Goal: Check status

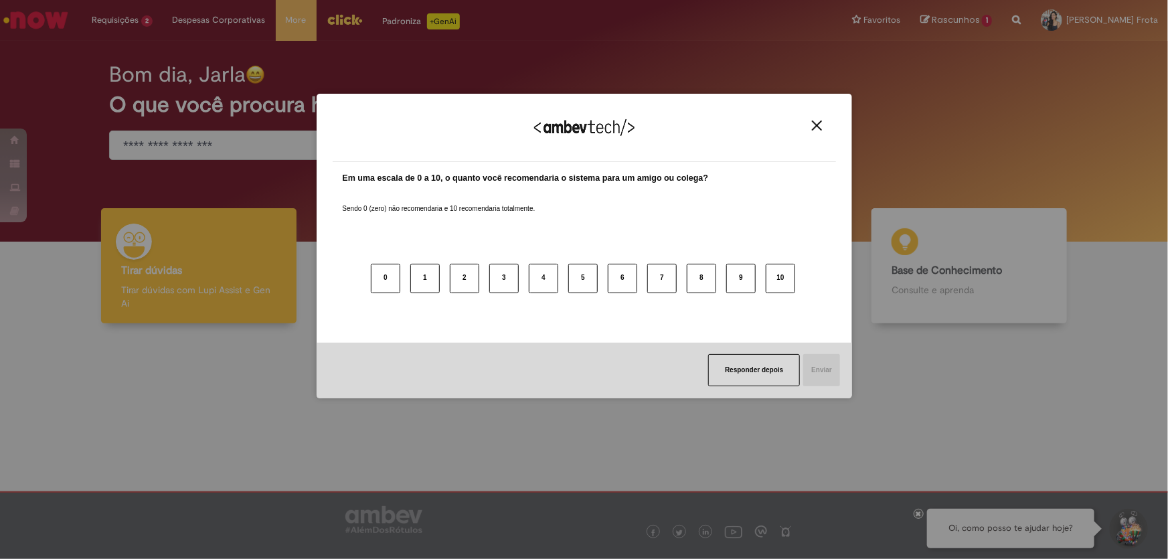
click at [822, 125] on button "Close" at bounding box center [817, 125] width 18 height 11
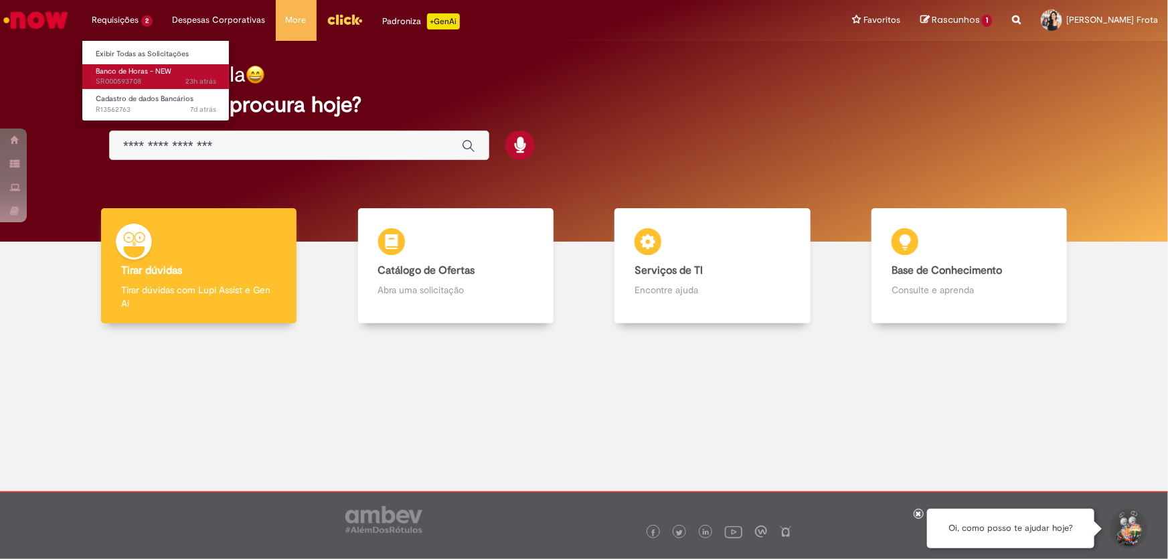
click at [172, 78] on span "23h atrás 23 horas atrás SR000593708" at bounding box center [156, 81] width 120 height 11
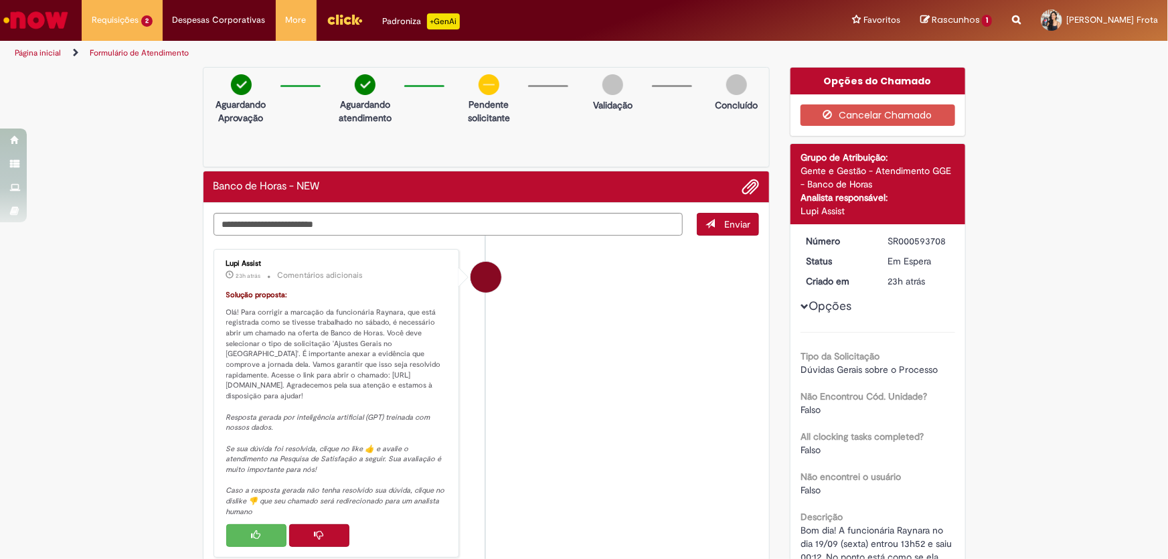
scroll to position [121, 0]
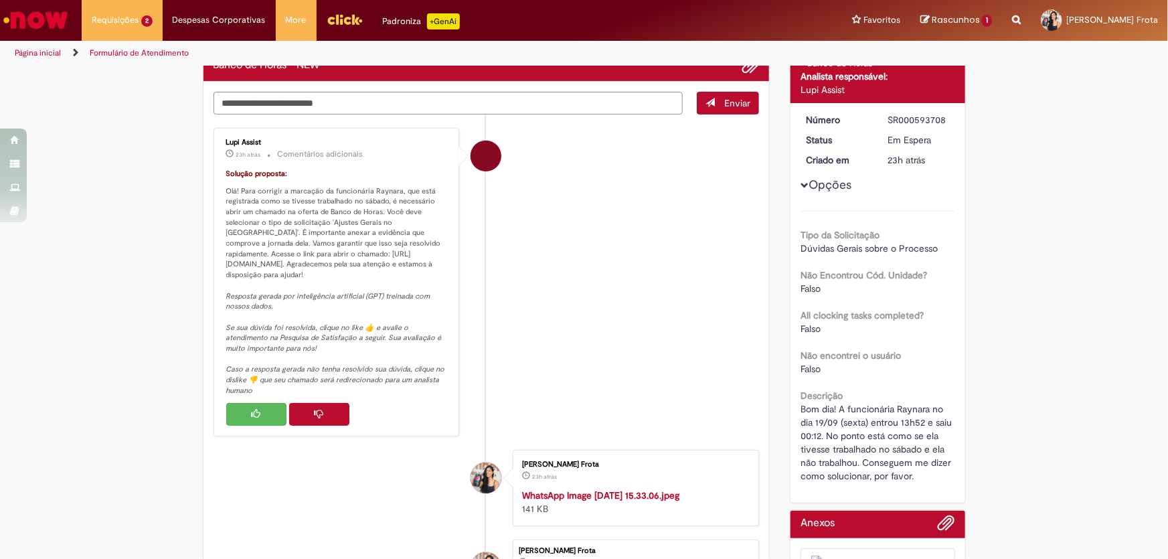
click at [319, 404] on button "Histórico de tíquete" at bounding box center [319, 414] width 60 height 23
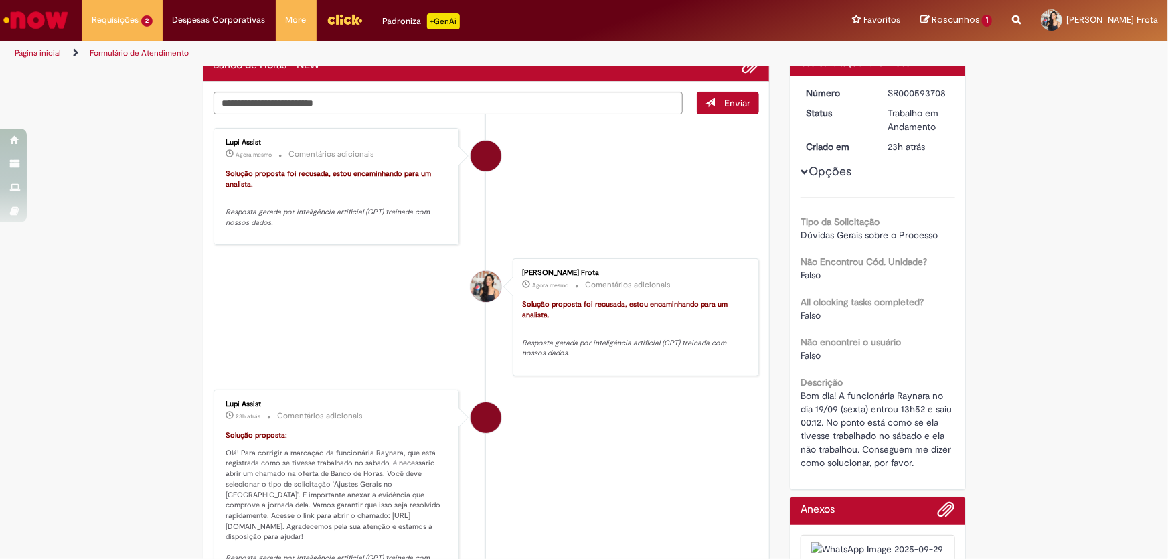
scroll to position [0, 0]
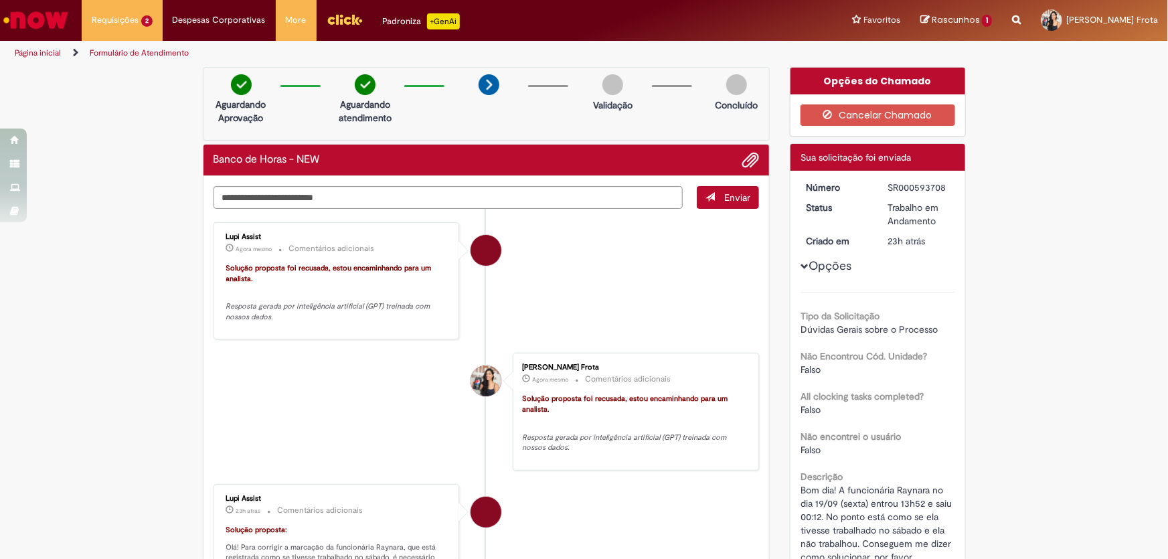
click at [23, 14] on img "Ir para a Homepage" at bounding box center [35, 20] width 69 height 27
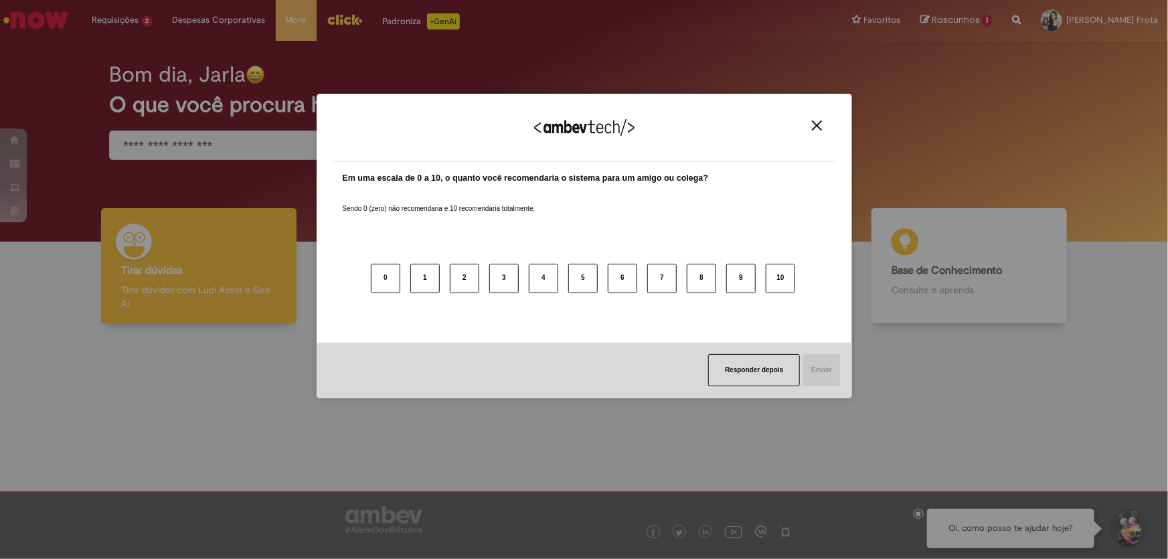
click at [820, 130] on img "Close" at bounding box center [817, 125] width 10 height 10
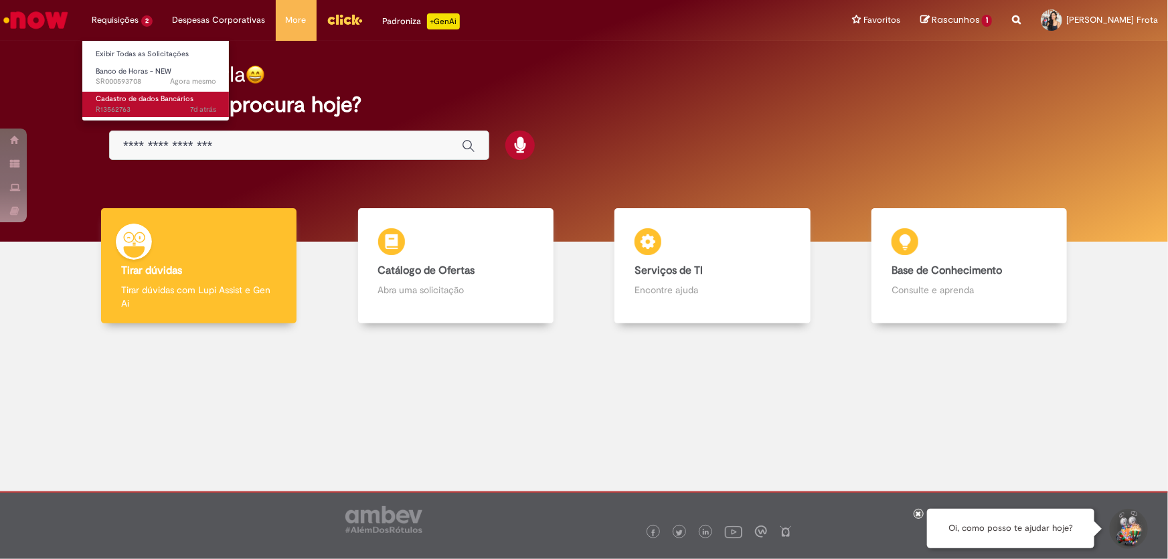
click at [147, 100] on span "Cadastro de dados Bancários" at bounding box center [145, 99] width 98 height 10
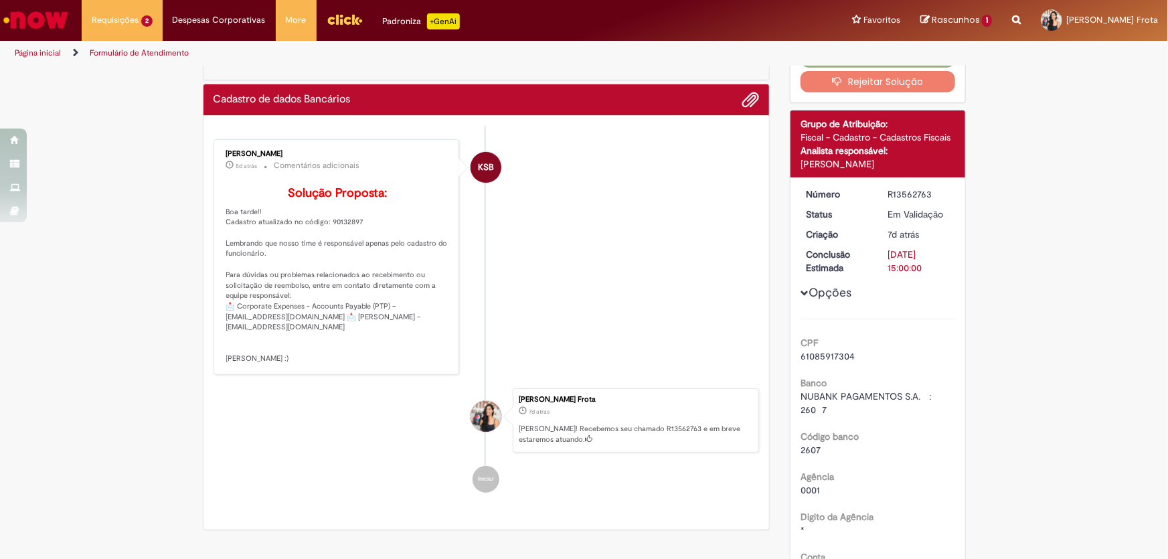
scroll to position [121, 0]
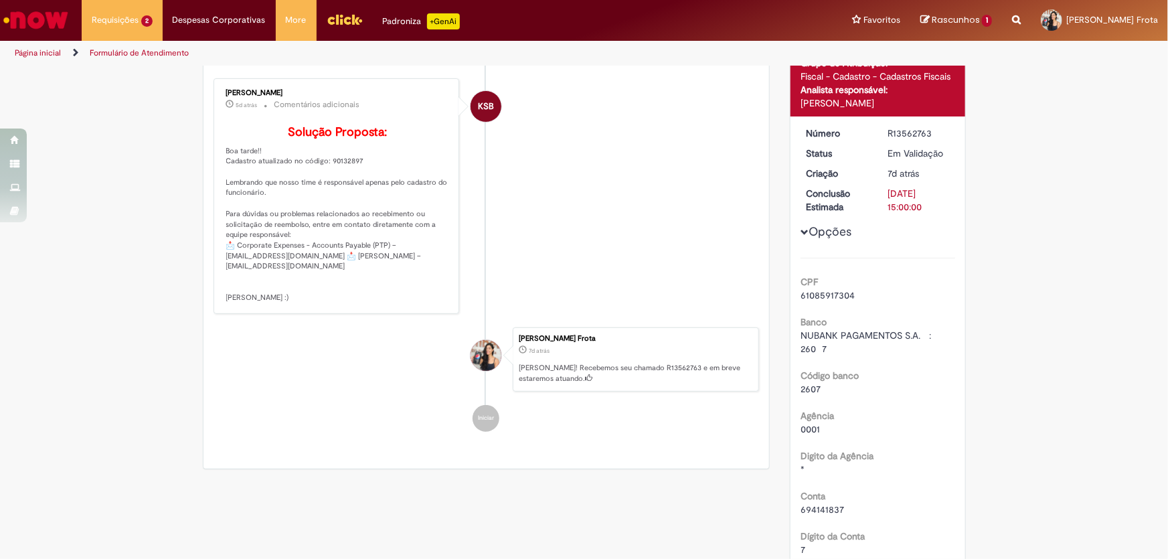
click at [345, 22] on img "Menu Cabeçalho" at bounding box center [345, 19] width 36 height 20
